Goal: Find specific page/section: Find specific page/section

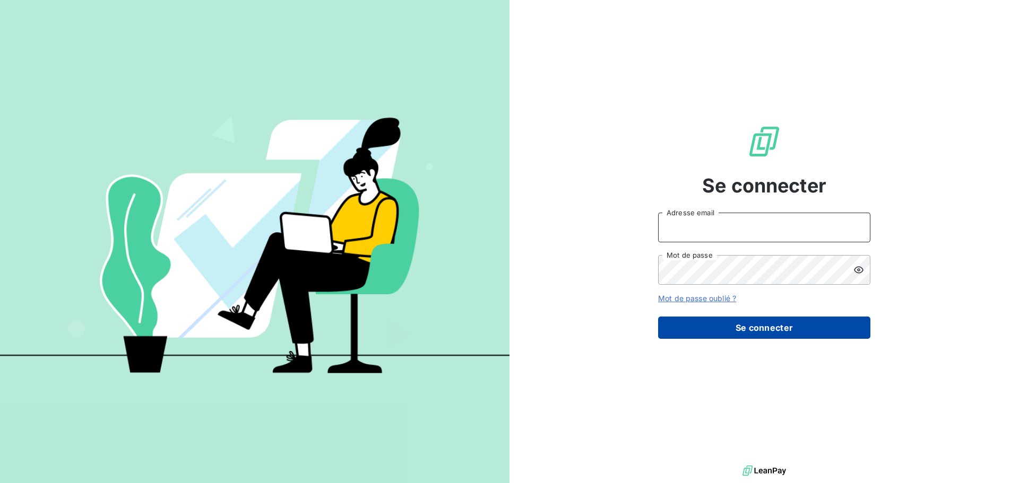
type input "[PERSON_NAME][EMAIL_ADDRESS][DOMAIN_NAME]"
click at [769, 327] on button "Se connecter" at bounding box center [764, 328] width 212 height 22
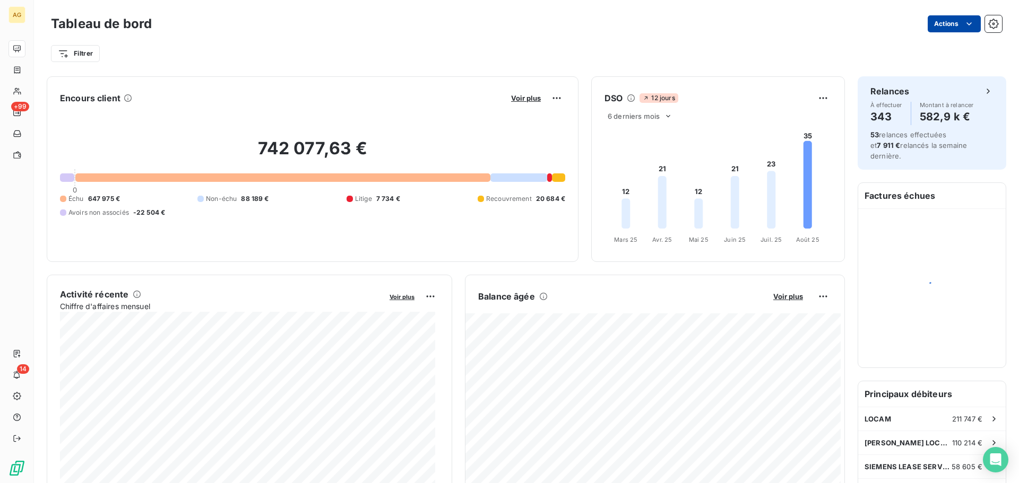
click at [931, 26] on html "AG +99 14 Tableau de bord Actions Filtrer Encours client Voir plus 742 077,63 €…" at bounding box center [509, 241] width 1019 height 483
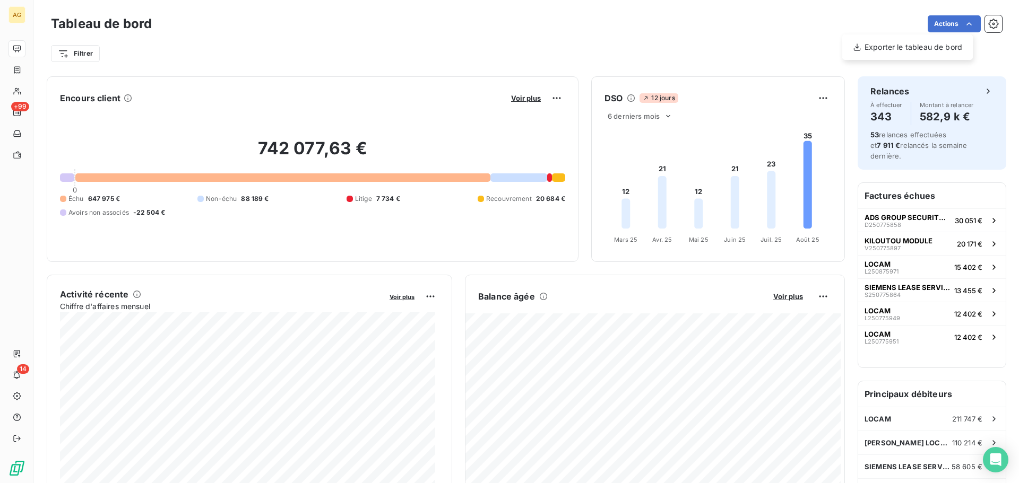
click at [868, 21] on html "AG +99 14 Tableau de bord Actions Exporter le tableau de bord Filtrer Encours c…" at bounding box center [509, 241] width 1019 height 483
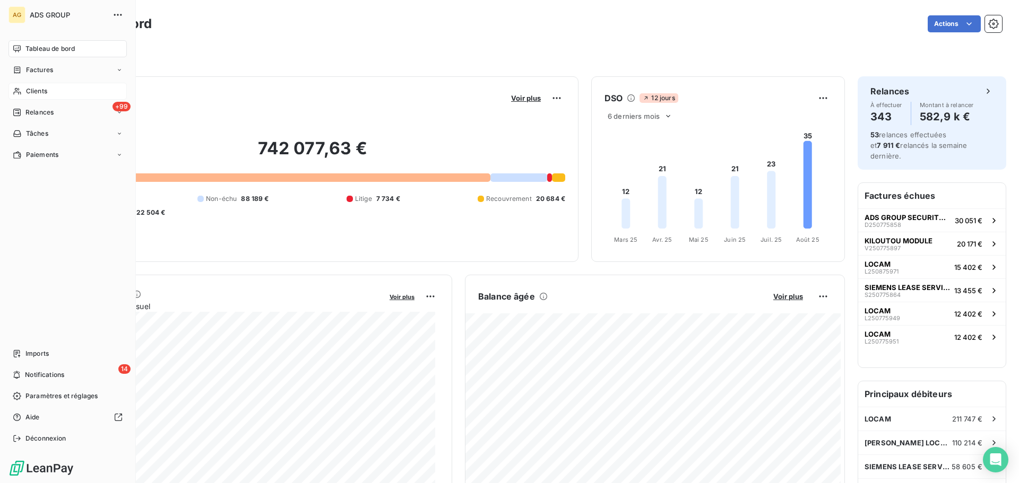
click at [34, 92] on span "Clients" at bounding box center [36, 92] width 21 height 10
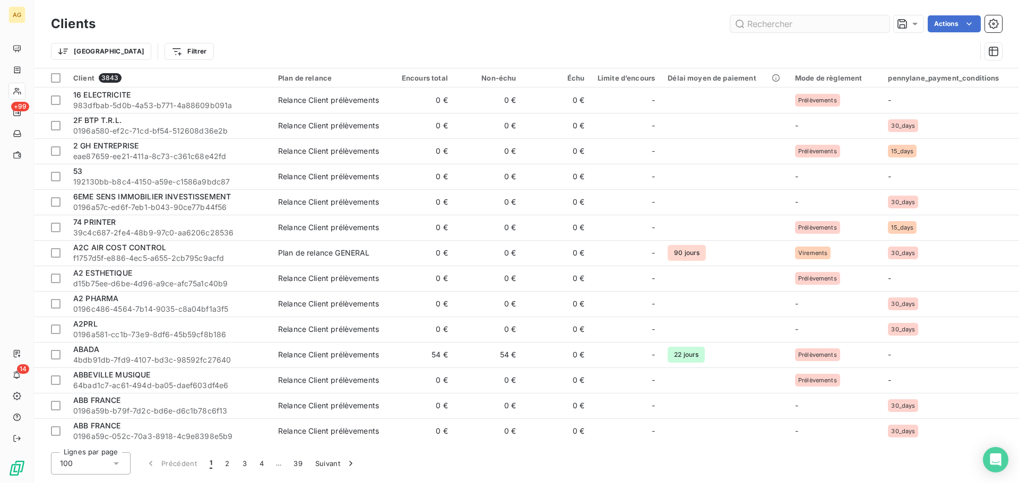
click at [770, 27] on input "text" at bounding box center [809, 23] width 159 height 17
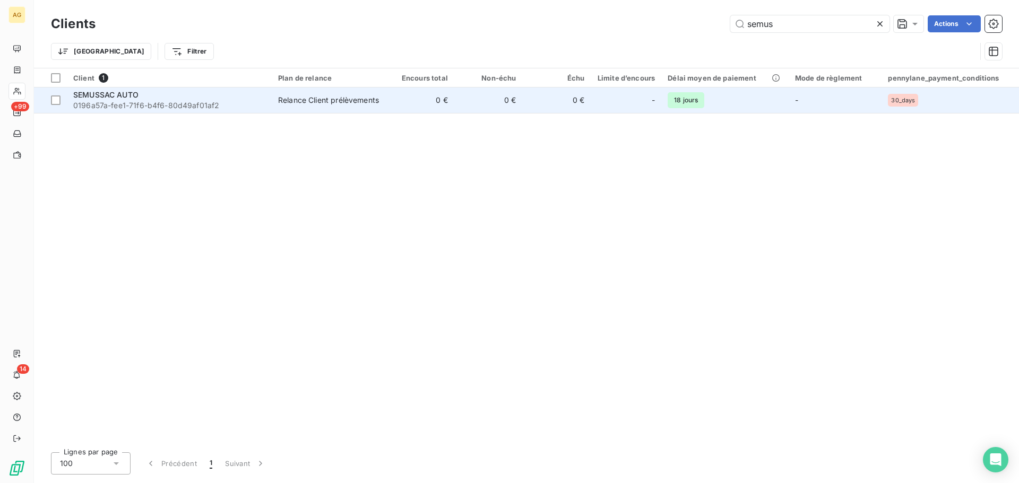
type input "semus"
click at [142, 98] on div "SEMUSSAC AUTO" at bounding box center [169, 95] width 192 height 11
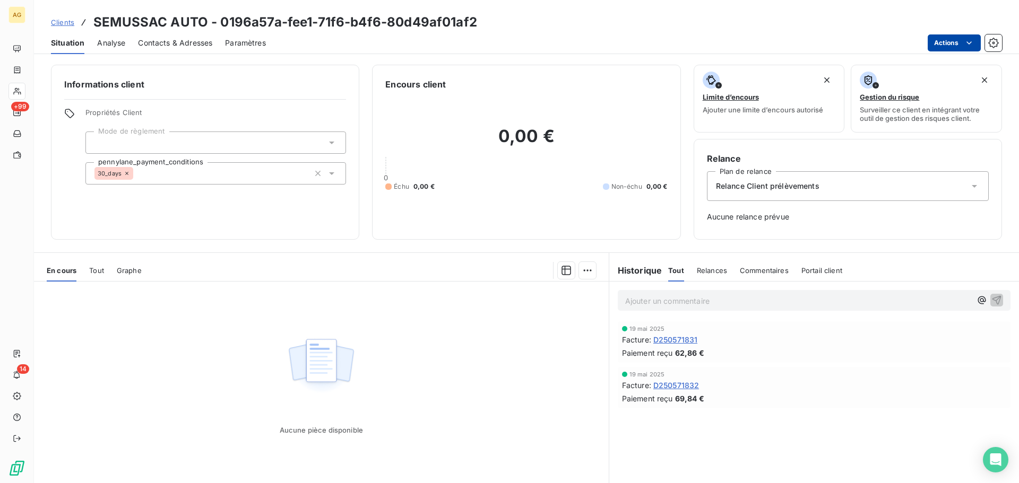
click at [940, 38] on html "AG +99 14 Clients SEMUSSAC AUTO - 0196a57a-fee1-71f6-b4f6-80d49af01af2 Situatio…" at bounding box center [509, 241] width 1019 height 483
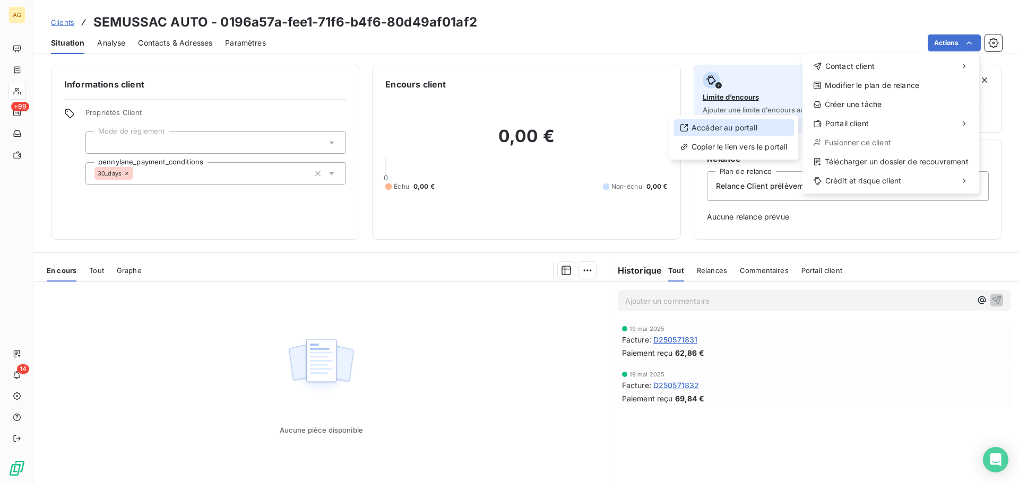
click at [737, 130] on div "Accéder au portail" at bounding box center [733, 127] width 120 height 17
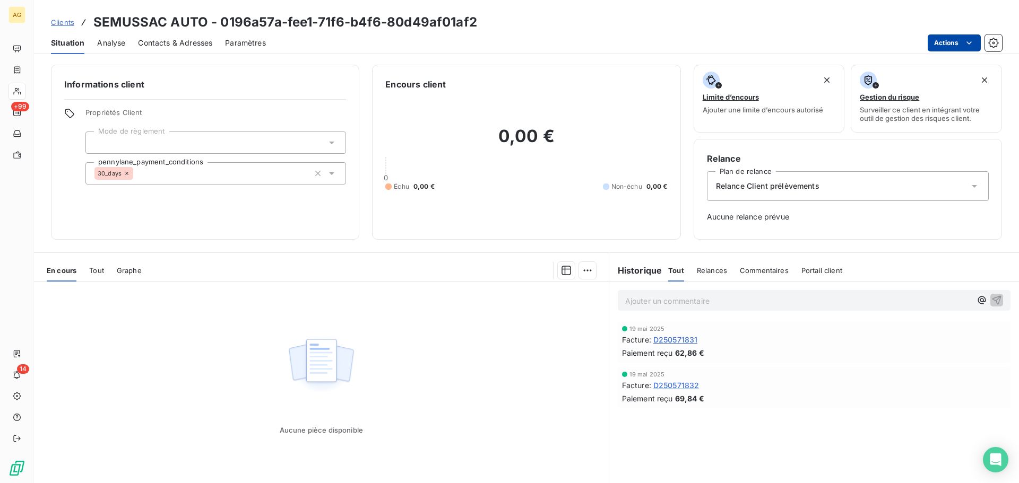
click at [940, 42] on html "AG +99 14 Clients SEMUSSAC AUTO - 0196a57a-fee1-71f6-b4f6-80d49af01af2 Situatio…" at bounding box center [509, 241] width 1019 height 483
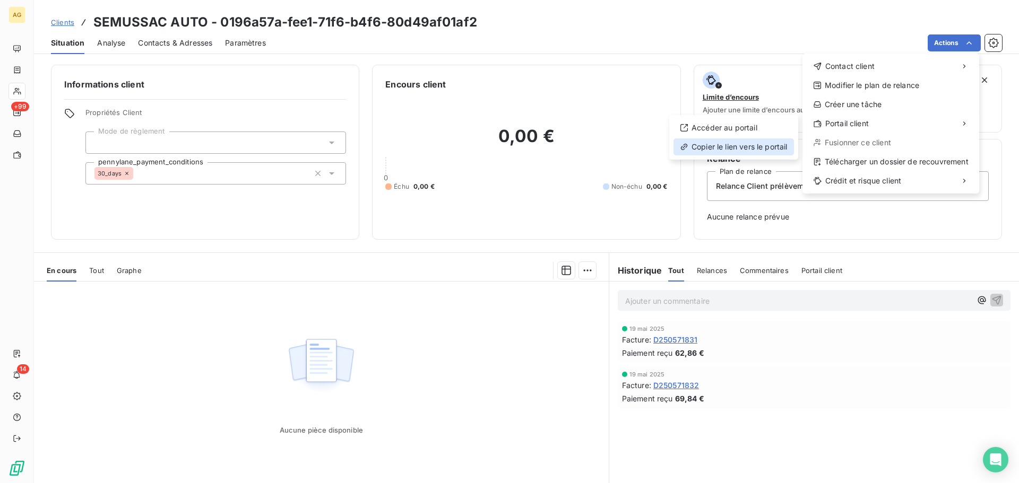
click at [744, 144] on div "Copier le lien vers le portail" at bounding box center [733, 147] width 120 height 17
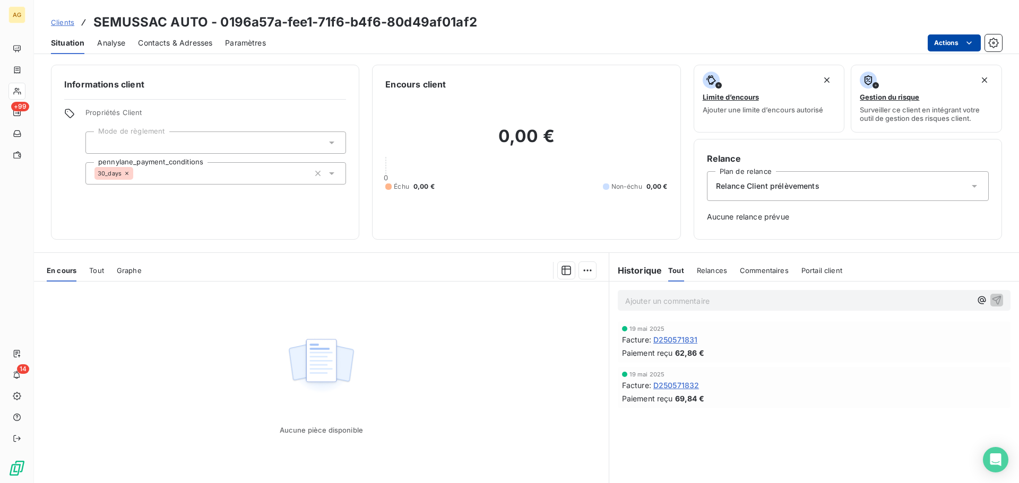
click at [955, 44] on html "AG +99 14 Clients SEMUSSAC AUTO - 0196a57a-fee1-71f6-b4f6-80d49af01af2 Situatio…" at bounding box center [509, 241] width 1019 height 483
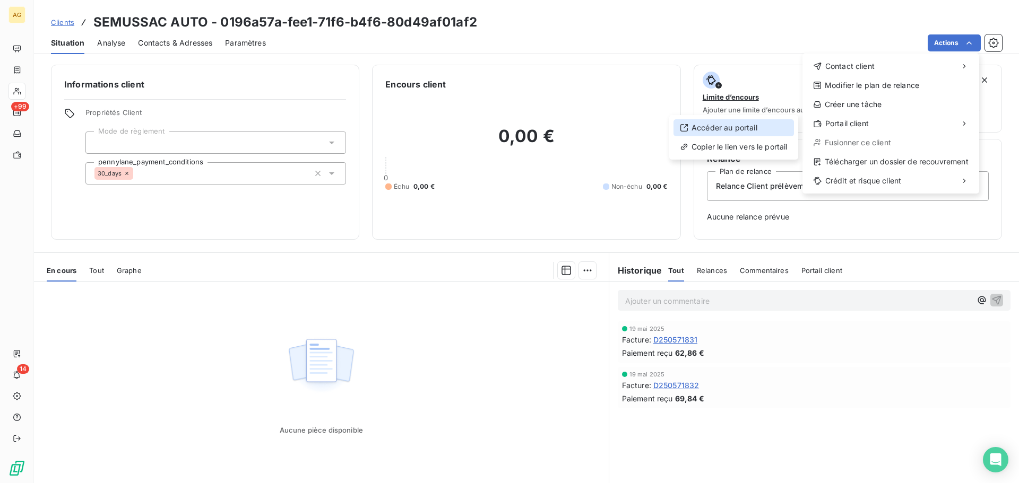
click at [734, 126] on div "Accéder au portail" at bounding box center [733, 127] width 120 height 17
